Goal: Task Accomplishment & Management: Manage account settings

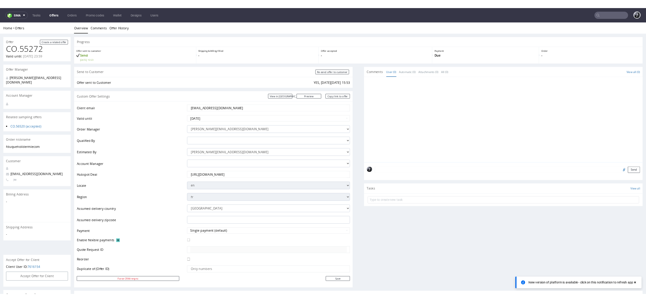
scroll to position [304, 0]
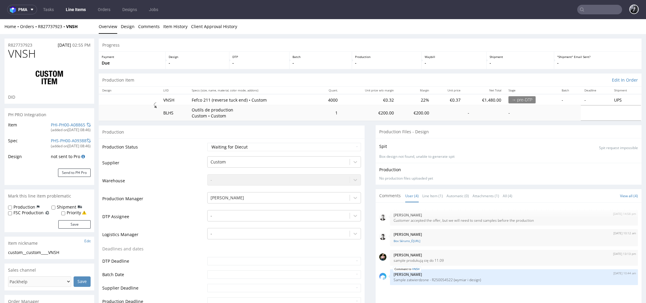
scroll to position [720, 0]
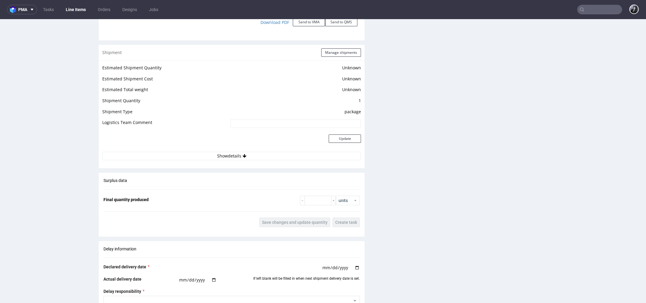
click at [76, 10] on link "Line Items" at bounding box center [75, 10] width 27 height 10
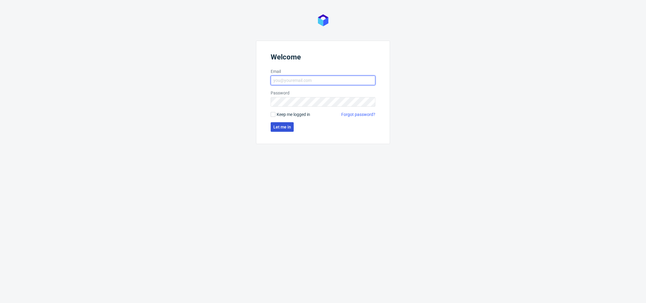
type input "[PERSON_NAME][EMAIL_ADDRESS][DOMAIN_NAME]"
click at [283, 127] on span "Let me in" at bounding box center [282, 127] width 18 height 4
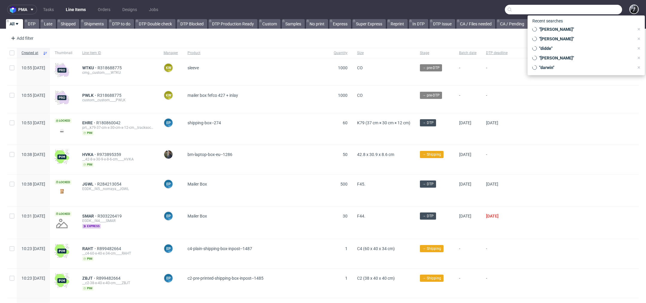
click at [600, 8] on input "text" at bounding box center [563, 10] width 117 height 10
paste input "R888172001"
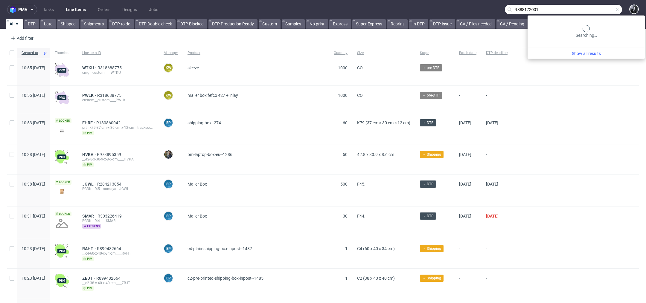
type input "R888172001"
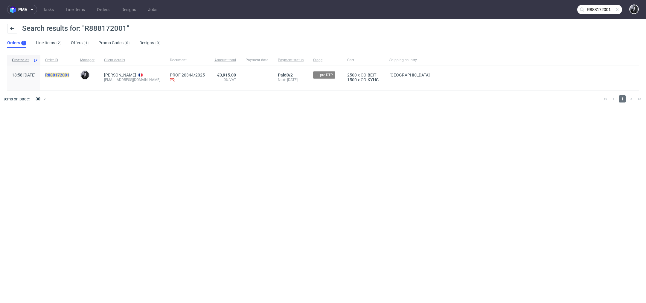
click at [69, 76] on mark "R888172001" at bounding box center [57, 75] width 24 height 5
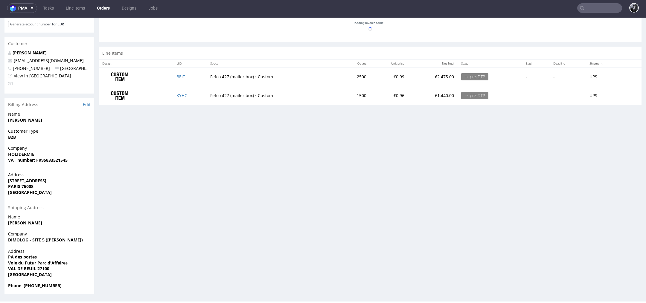
scroll to position [1, 0]
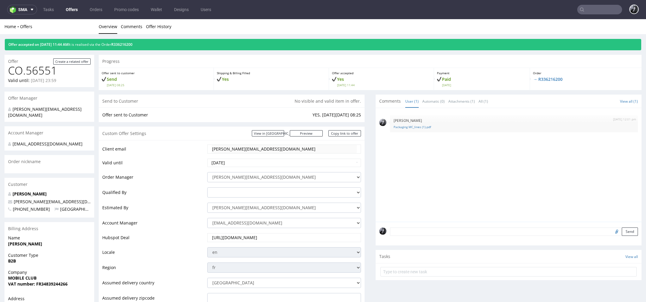
scroll to position [2, 0]
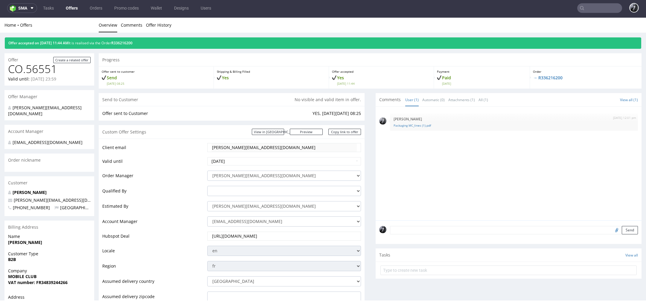
click at [598, 9] on input "text" at bounding box center [599, 8] width 45 height 10
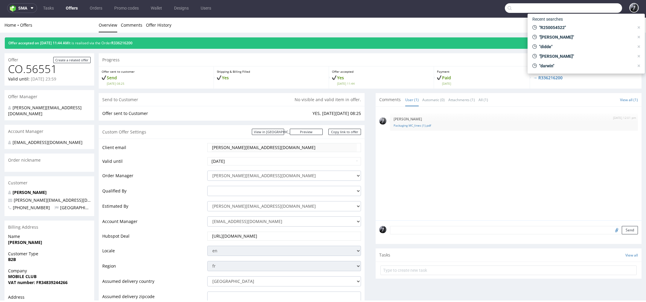
paste input "R888172001"
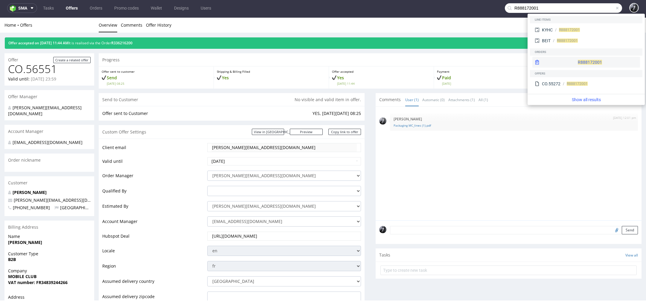
type input "R888172001"
click at [578, 61] on div "R888172001" at bounding box center [586, 62] width 108 height 11
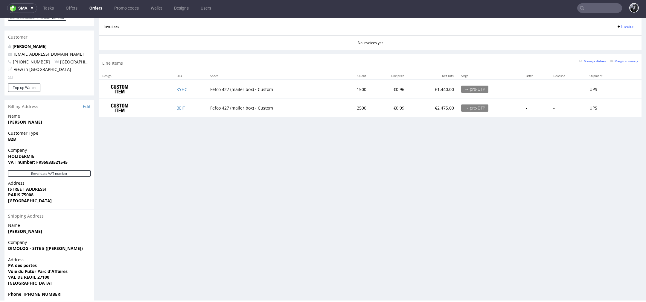
scroll to position [308, 0]
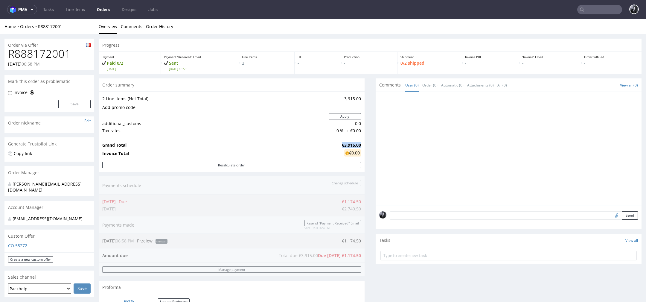
drag, startPoint x: 335, startPoint y: 144, endPoint x: 357, endPoint y: 145, distance: 21.6
click at [357, 145] on td "€3,915.00" at bounding box center [350, 144] width 21 height 7
copy strong "€3,915.00"
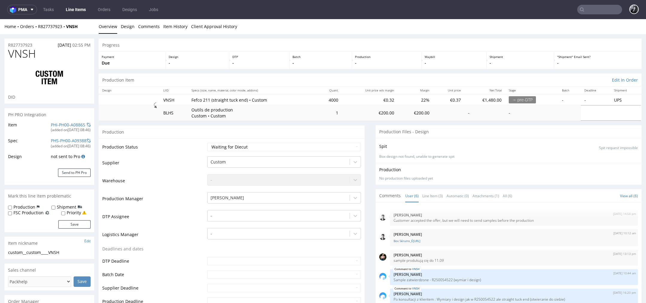
scroll to position [11, 0]
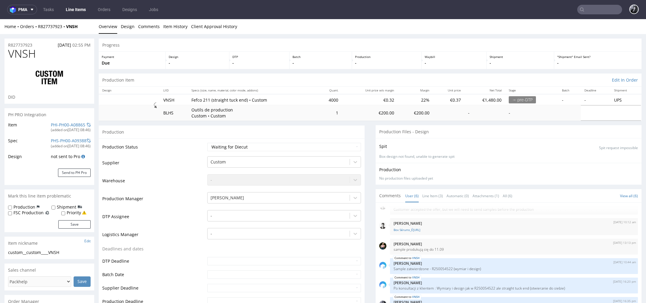
click at [78, 12] on link "Line Items" at bounding box center [75, 10] width 27 height 10
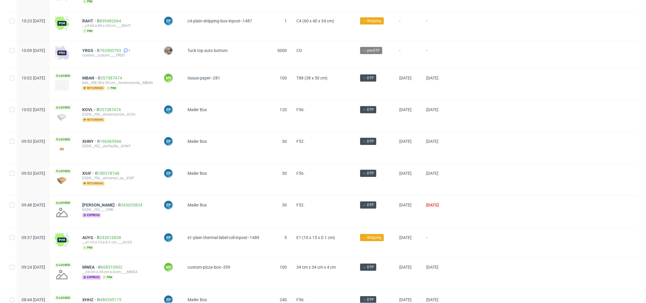
scroll to position [688, 0]
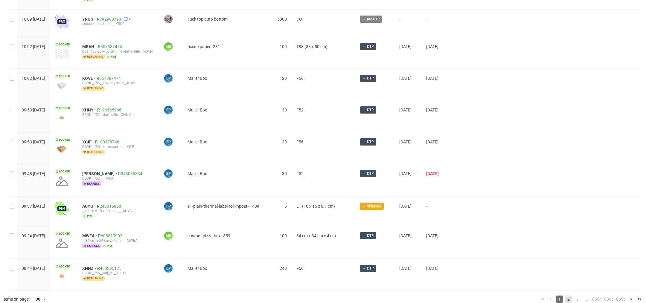
click at [565, 296] on span "2" at bounding box center [568, 299] width 7 height 7
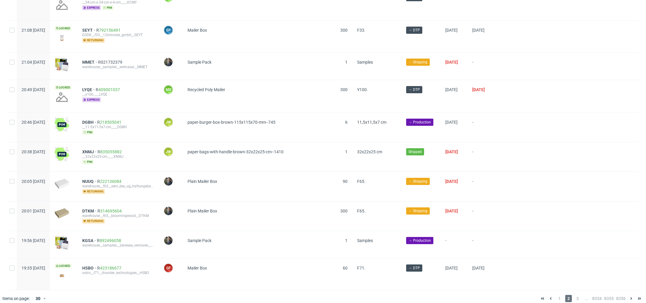
scroll to position [685, 0]
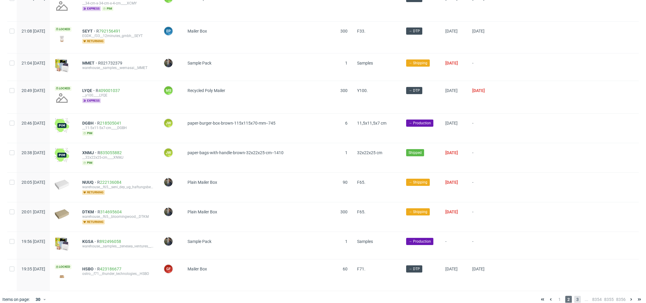
click at [574, 296] on span "3" at bounding box center [577, 299] width 7 height 7
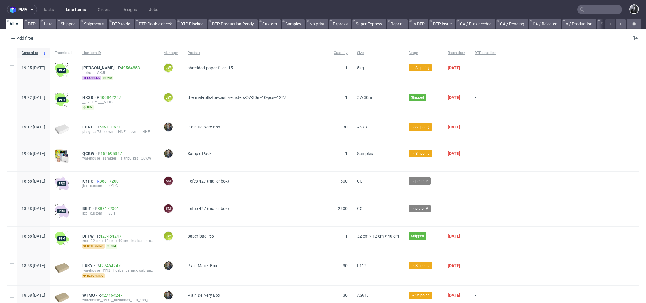
click at [121, 181] on link "888172001" at bounding box center [111, 181] width 22 height 5
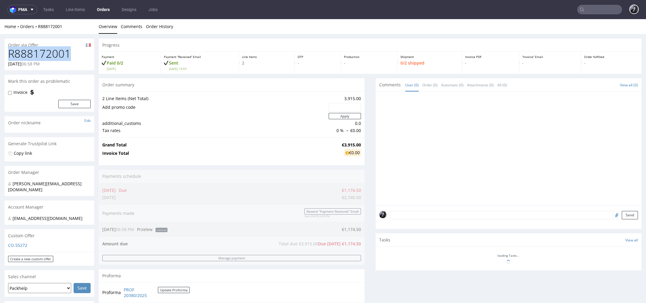
drag, startPoint x: 72, startPoint y: 53, endPoint x: 4, endPoint y: 53, distance: 68.5
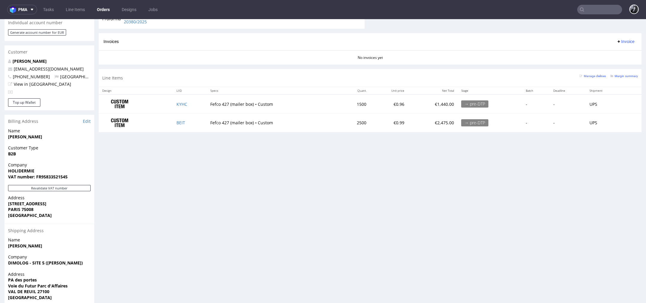
scroll to position [307, 0]
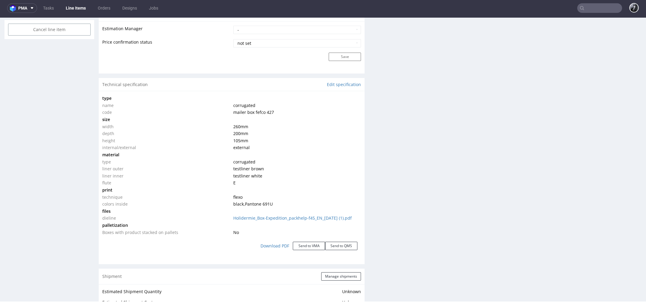
scroll to position [506, 0]
click at [271, 249] on link "Download PDF" at bounding box center [275, 245] width 36 height 13
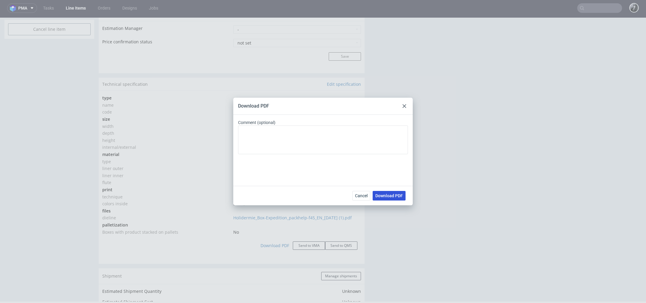
click at [391, 198] on span "Download PDF" at bounding box center [389, 196] width 28 height 4
click at [404, 108] on div at bounding box center [404, 106] width 7 height 7
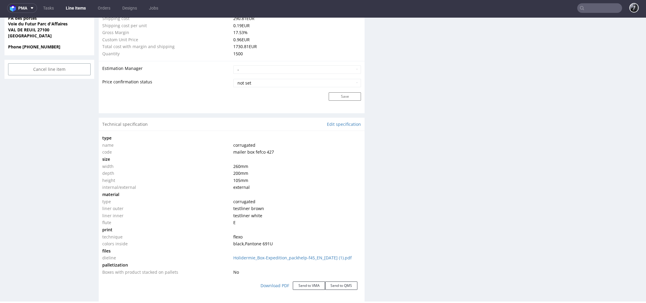
scroll to position [0, 0]
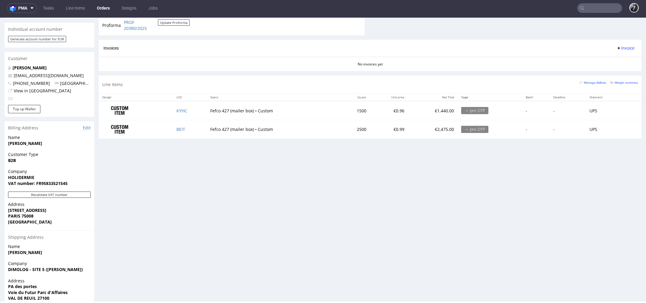
scroll to position [284, 0]
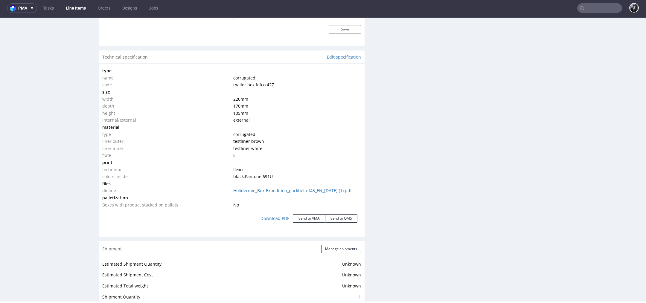
scroll to position [533, 0]
click at [274, 223] on link "Download PDF" at bounding box center [275, 218] width 36 height 13
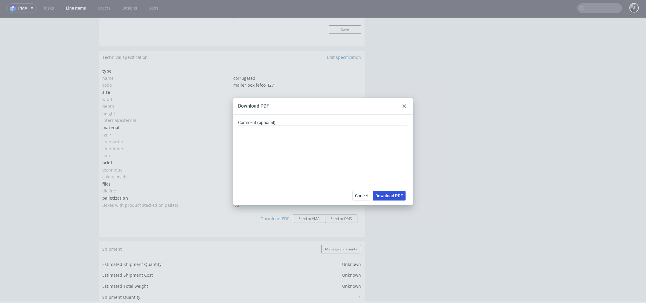
click at [397, 196] on span "Download PDF" at bounding box center [389, 196] width 28 height 4
click at [418, 90] on div "Download PDF Comment (optional) Cancel Download PDF" at bounding box center [323, 151] width 646 height 303
